Goal: Information Seeking & Learning: Learn about a topic

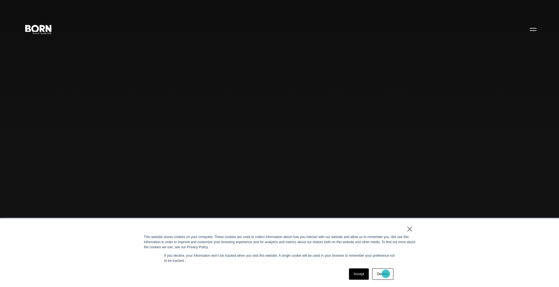
click at [385, 273] on link "Decline" at bounding box center [382, 273] width 21 height 11
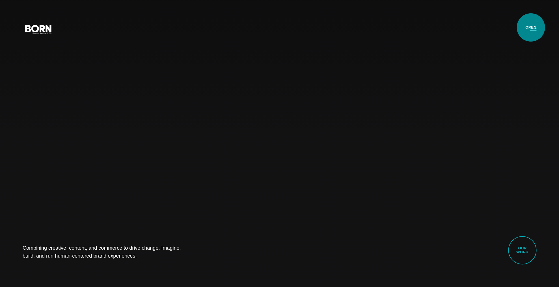
click at [530, 27] on button "Primary Menu" at bounding box center [533, 29] width 14 height 12
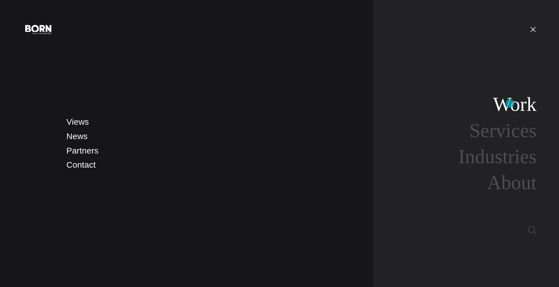
click at [509, 103] on link "Work" at bounding box center [514, 104] width 44 height 22
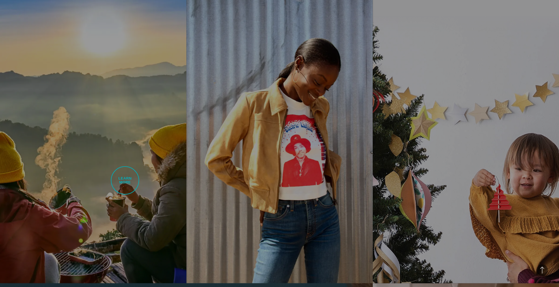
scroll to position [579, 0]
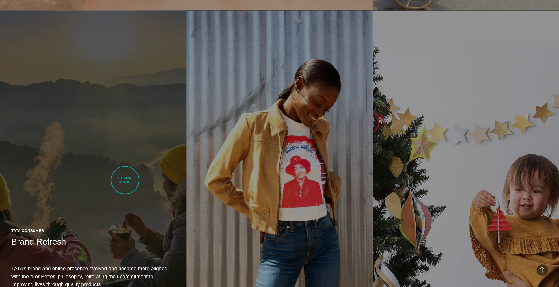
click at [125, 180] on link "Tata Consumer Brand Refresh TATA’s brand and online presence evolved and became…" at bounding box center [93, 157] width 186 height 293
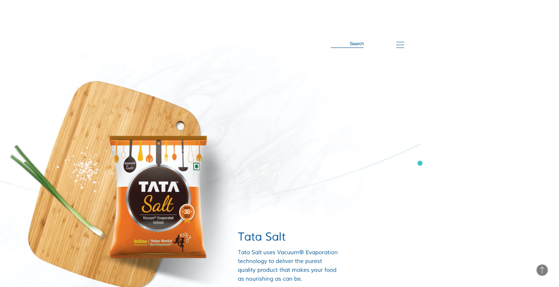
scroll to position [2369, 0]
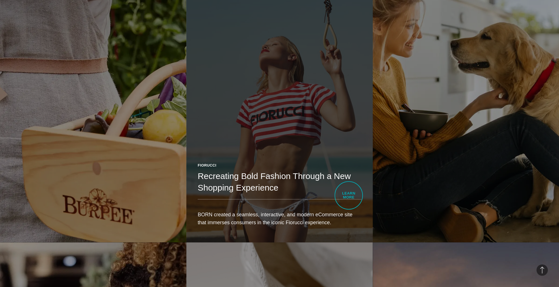
scroll to position [1338, 0]
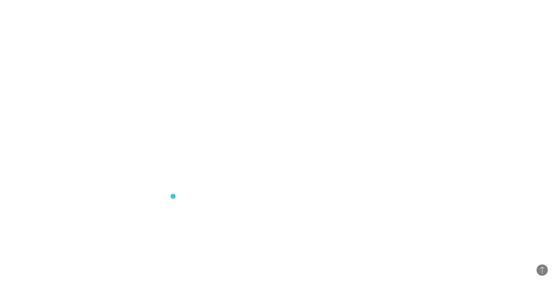
scroll to position [2518, 0]
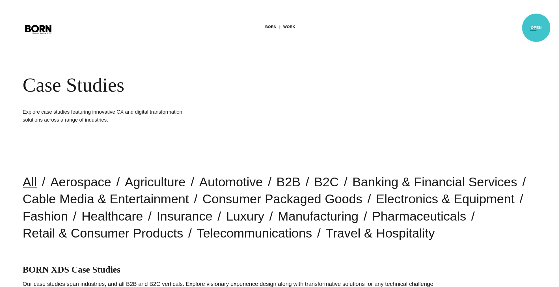
click at [536, 28] on button "Primary Menu" at bounding box center [533, 29] width 14 height 12
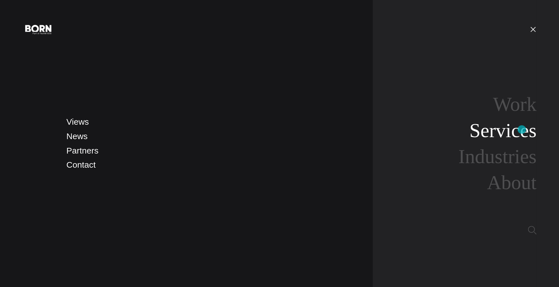
click at [521, 129] on link "Services" at bounding box center [502, 130] width 67 height 22
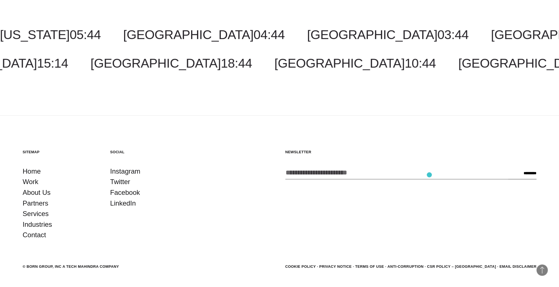
scroll to position [1181, 0]
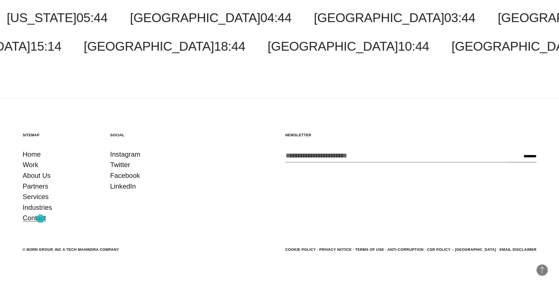
click at [40, 218] on link "Contact" at bounding box center [34, 217] width 23 height 11
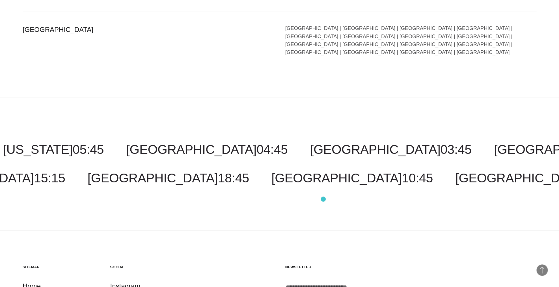
scroll to position [1406, 0]
